Goal: Information Seeking & Learning: Find specific fact

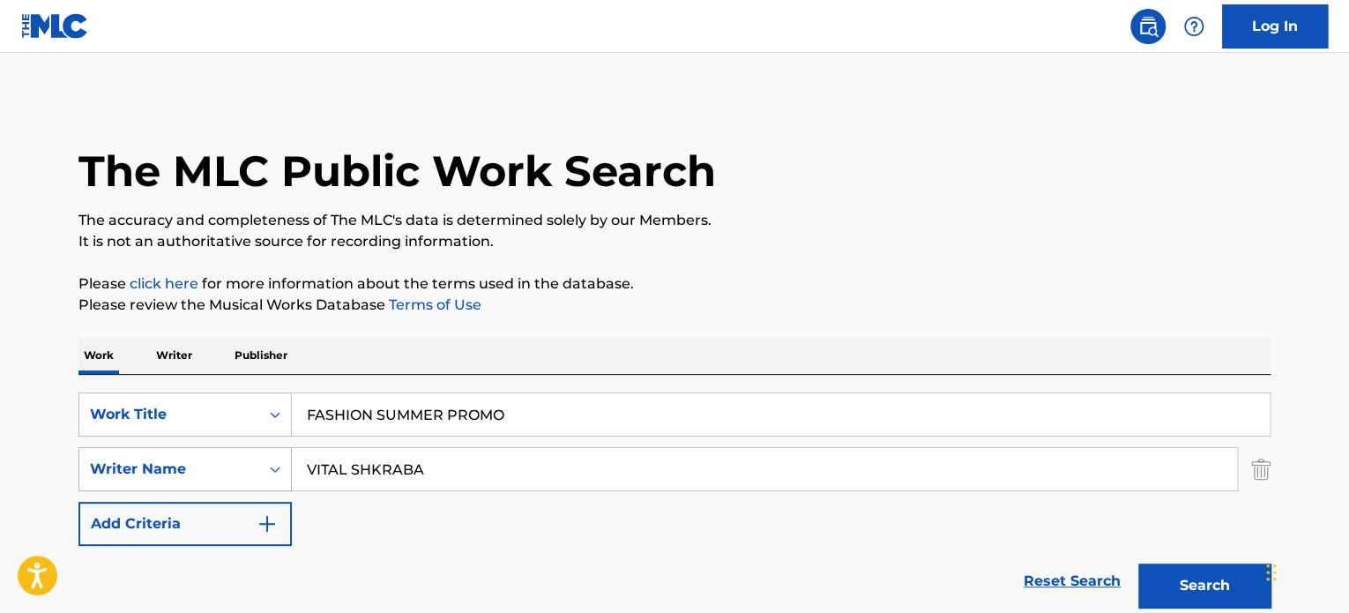
drag, startPoint x: 552, startPoint y: 408, endPoint x: 183, endPoint y: 451, distance: 371.0
click at [195, 450] on div "SearchWithCriteria9e0b373b-aab5-4f72-8c14-e9bd1ec55dec Work Title FASHION SUMME…" at bounding box center [674, 468] width 1192 height 153
paste input "BALA LOVE"
type input "BALA LOVE"
drag, startPoint x: 474, startPoint y: 466, endPoint x: 74, endPoint y: 468, distance: 400.4
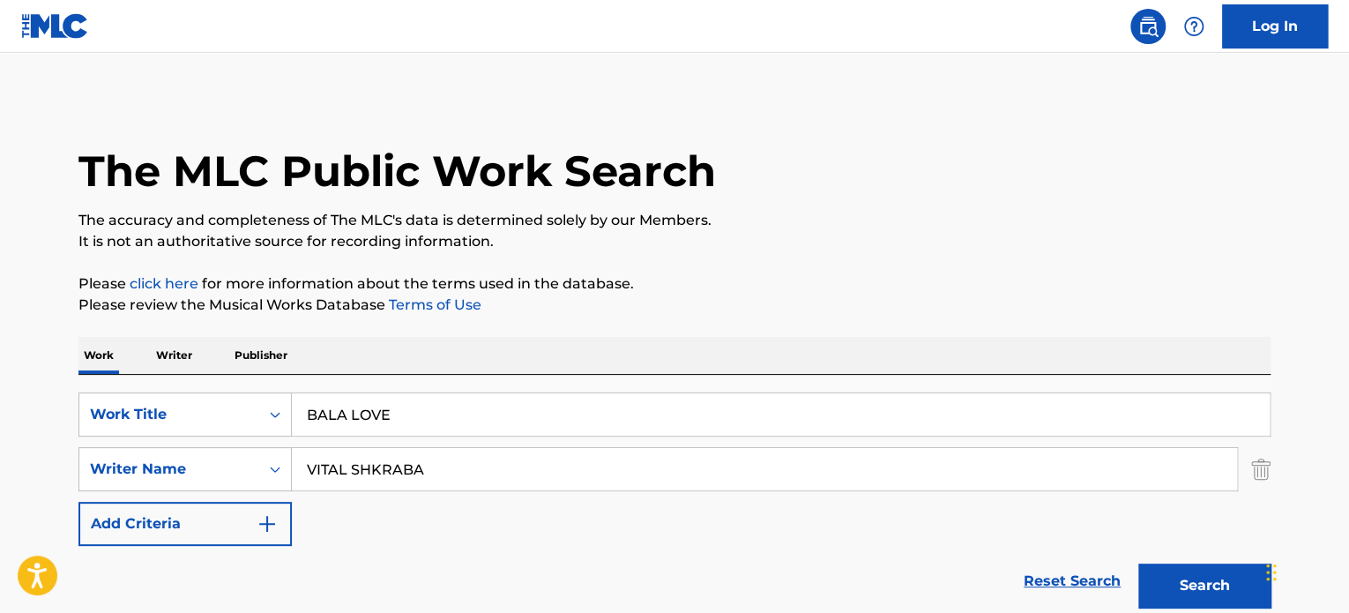
click at [112, 474] on div "SearchWithCriteriaeee9831f-463b-4dba-b7b9-df211a28d8f1 Writer Name VITAL SHKRABA" at bounding box center [674, 469] width 1192 height 44
paste input "[PERSON_NAME] [PERSON_NAME]"
type input "[PERSON_NAME] [PERSON_NAME]"
click at [1138, 563] on button "Search" at bounding box center [1204, 585] width 132 height 44
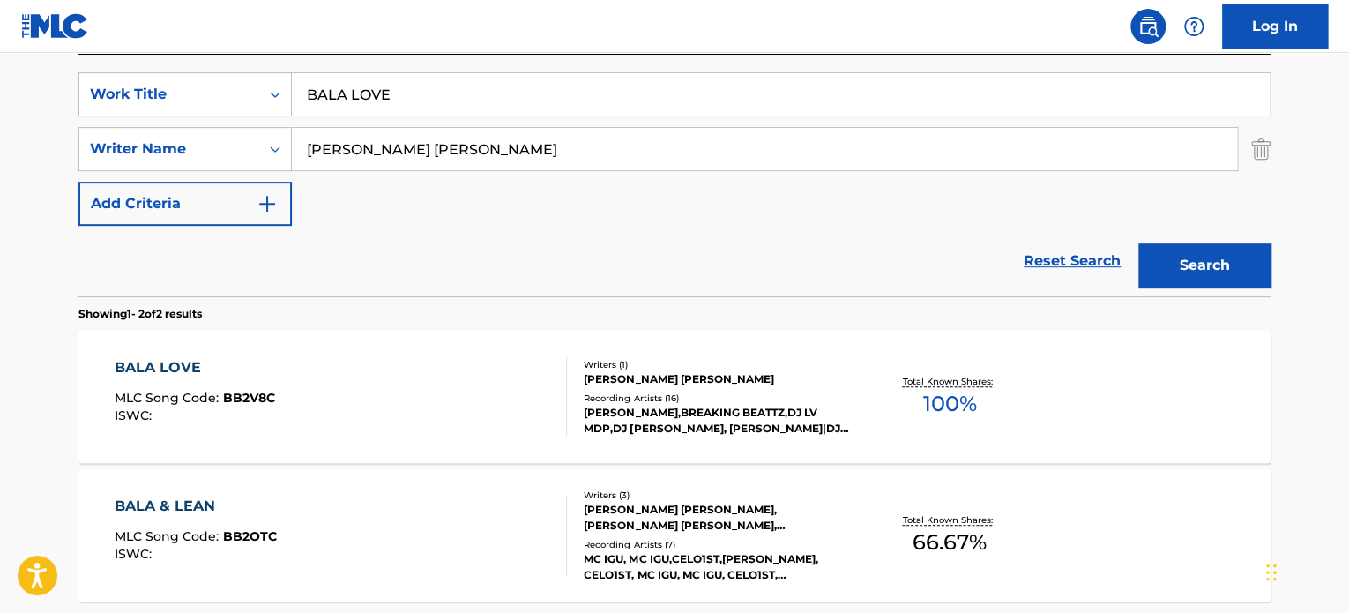
scroll to position [484, 0]
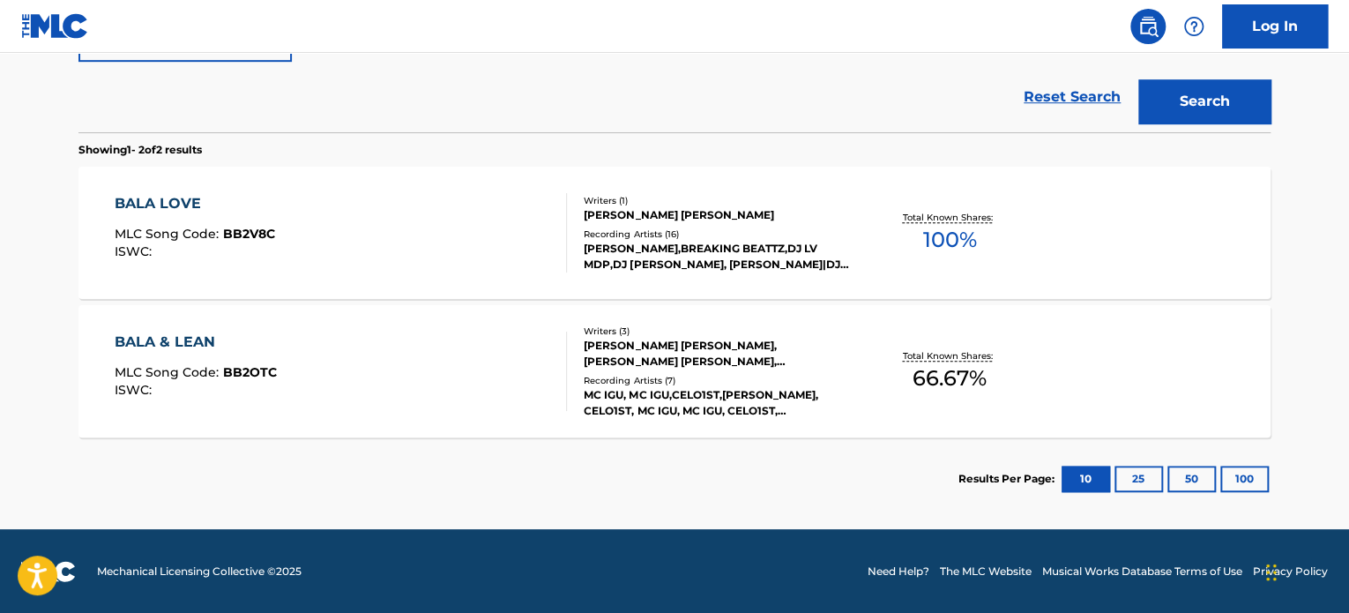
click at [582, 239] on div "Writers ( 1 ) [PERSON_NAME] [PERSON_NAME] Recording Artists ( 16 ) [PERSON_NAME…" at bounding box center [708, 233] width 283 height 78
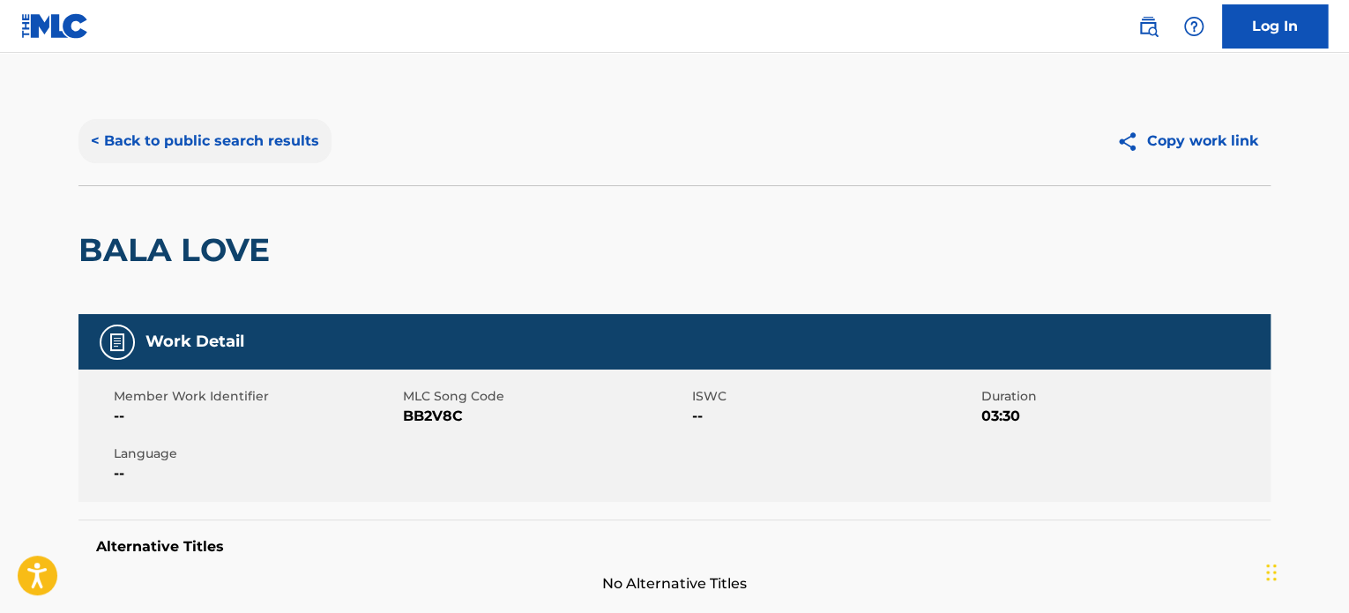
click at [201, 130] on button "< Back to public search results" at bounding box center [204, 141] width 253 height 44
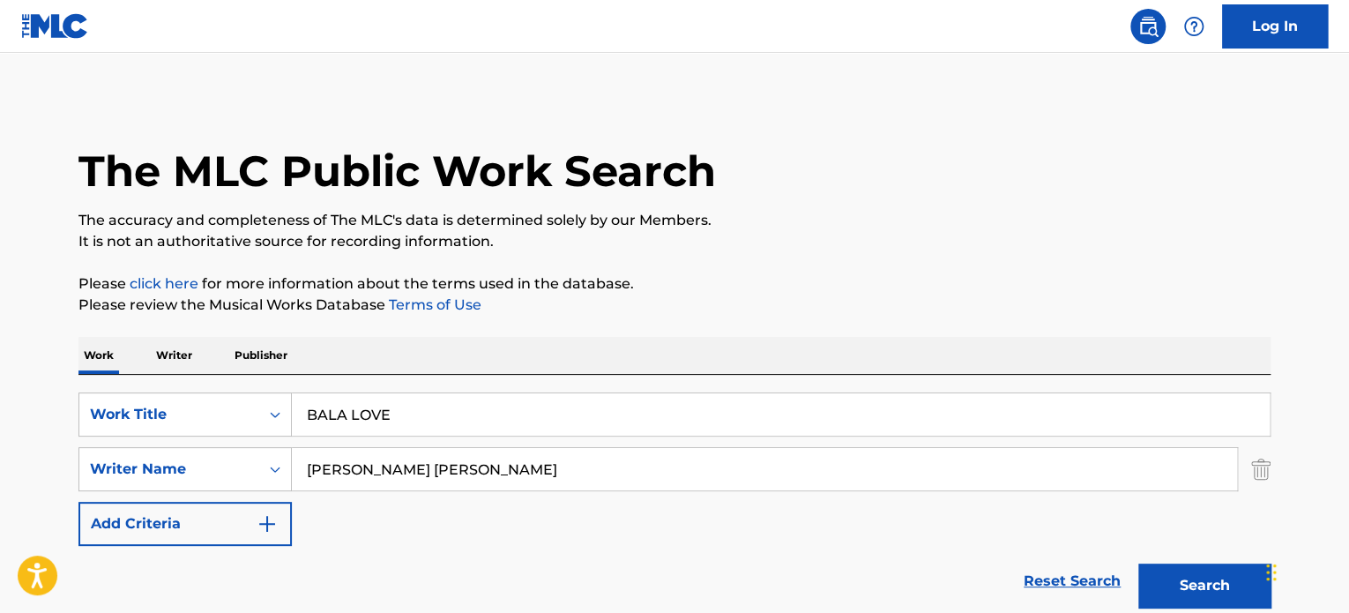
drag, startPoint x: 454, startPoint y: 422, endPoint x: 40, endPoint y: 482, distance: 418.8
click at [161, 432] on div "SearchWithCriteria9e0b373b-aab5-4f72-8c14-e9bd1ec55dec Work Title BALA LOVE" at bounding box center [674, 414] width 1192 height 44
paste input "ZAMANK RA7"
type input "ZAMANK RA7"
drag, startPoint x: 593, startPoint y: 473, endPoint x: 0, endPoint y: 451, distance: 593.0
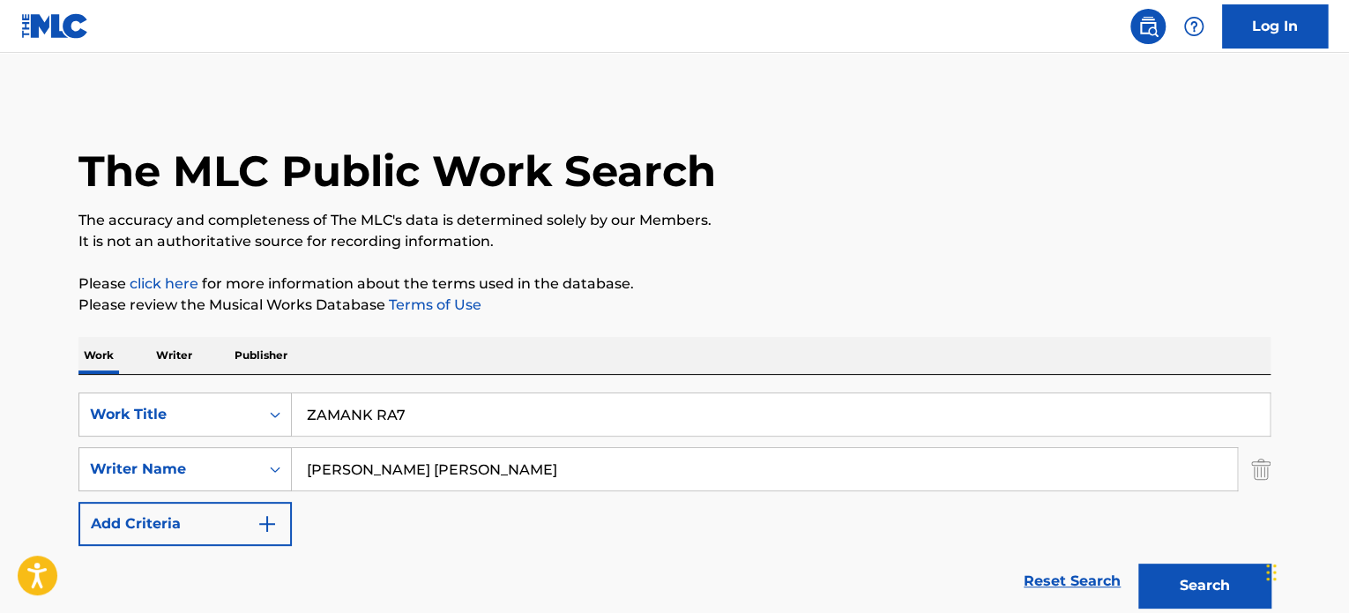
click at [10, 481] on main "The MLC Public Work Search The accuracy and completeness of The MLC's data is d…" at bounding box center [674, 533] width 1349 height 960
paste input "[PERSON_NAME] [PERSON_NAME]"
type input "[PERSON_NAME] [PERSON_NAME]"
click at [1138, 563] on button "Search" at bounding box center [1204, 585] width 132 height 44
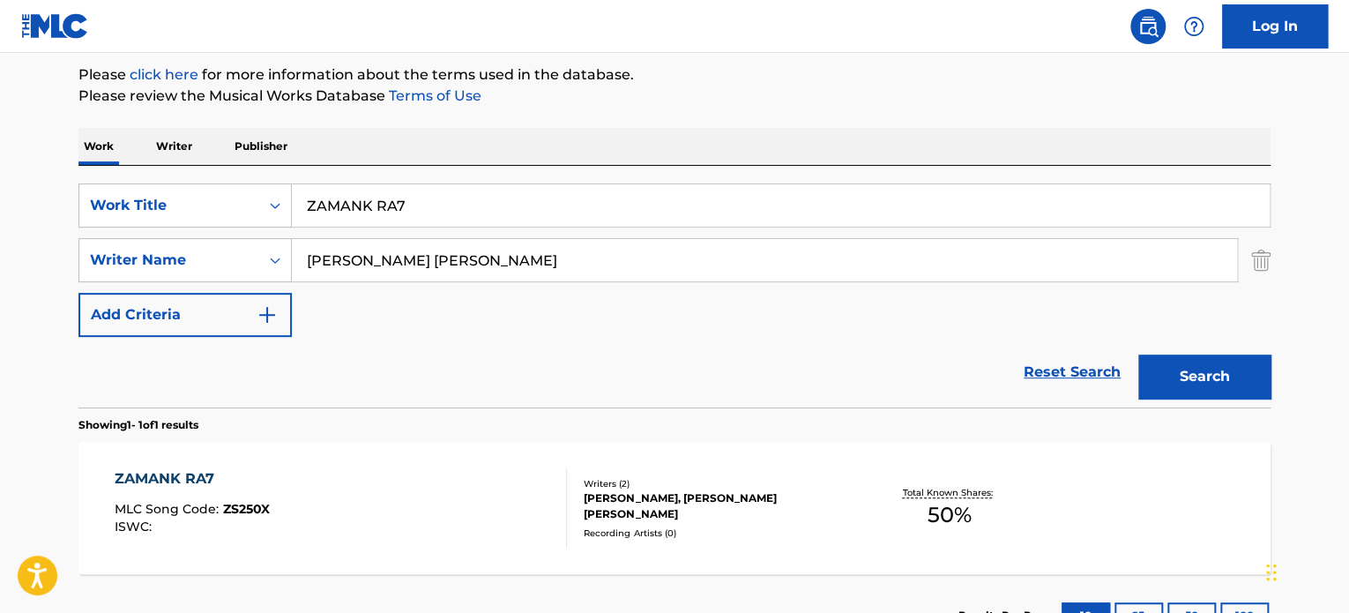
click at [577, 521] on div "Writers ( 2 ) [PERSON_NAME], [PERSON_NAME] [PERSON_NAME] Recording Artists ( 0 )" at bounding box center [708, 508] width 283 height 63
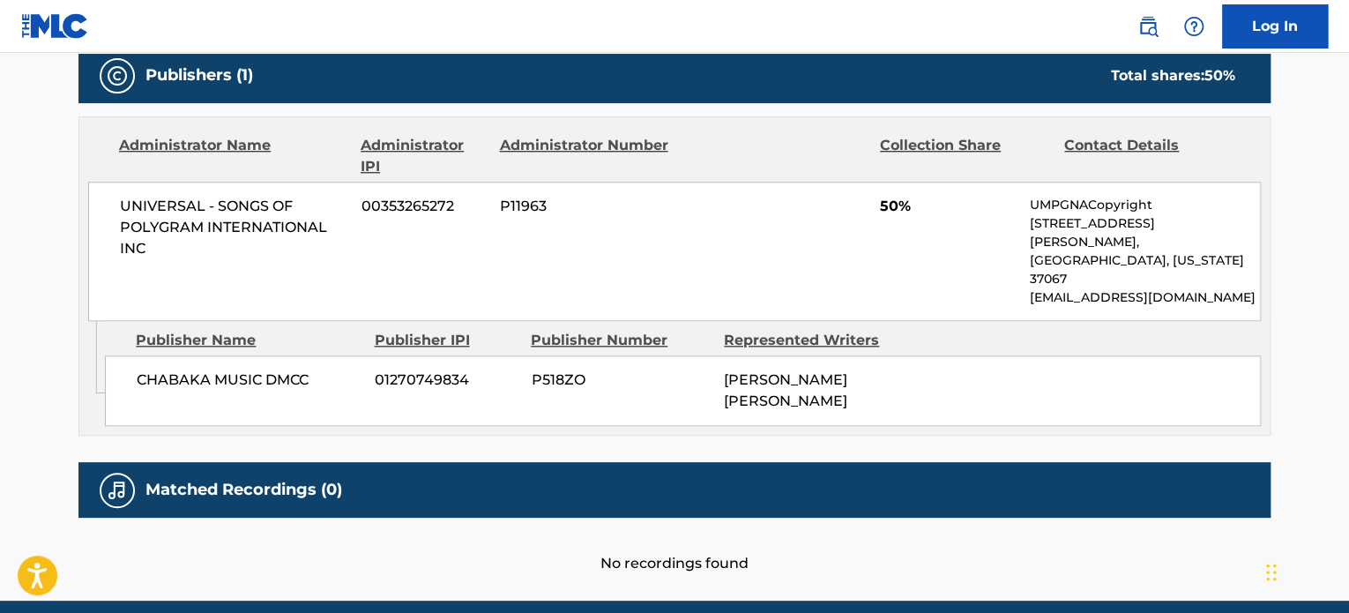
scroll to position [821, 0]
